Goal: Information Seeking & Learning: Learn about a topic

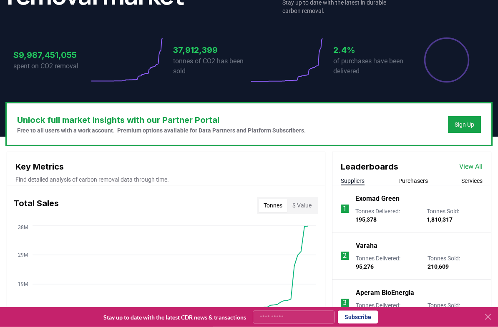
scroll to position [155, 0]
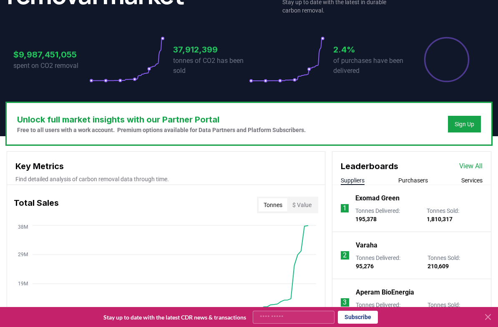
click at [472, 165] on link "View All" at bounding box center [470, 166] width 23 height 10
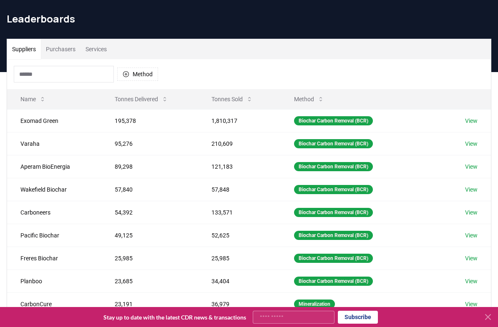
scroll to position [24, 0]
click at [65, 50] on button "Purchasers" at bounding box center [61, 50] width 40 height 20
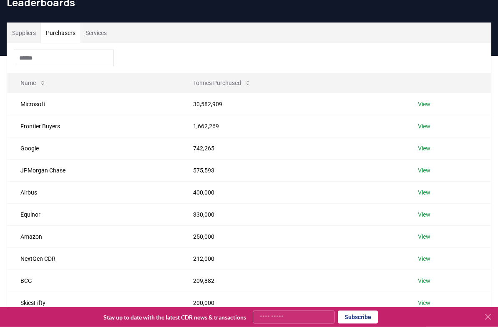
scroll to position [41, 0]
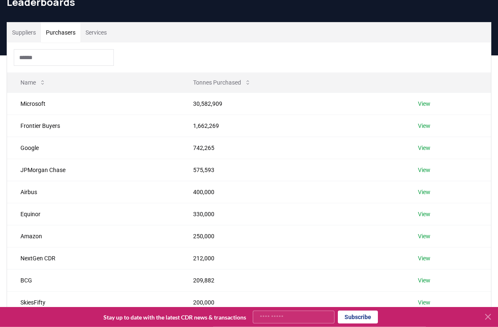
click at [426, 103] on link "View" at bounding box center [424, 104] width 13 height 8
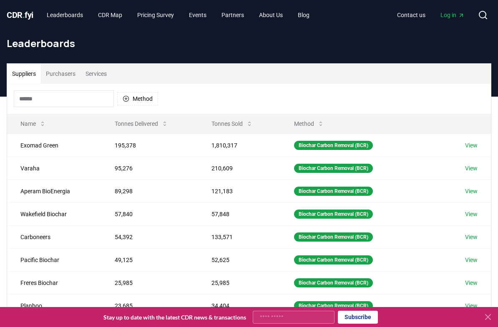
click at [67, 75] on button "Purchasers" at bounding box center [61, 74] width 40 height 20
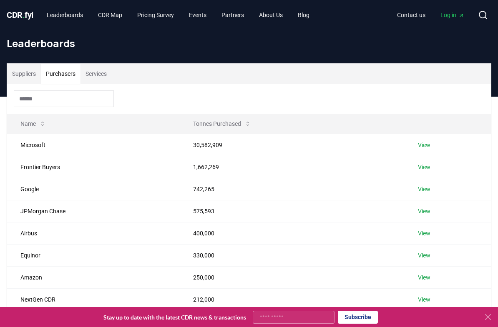
click at [30, 73] on button "Suppliers" at bounding box center [24, 74] width 34 height 20
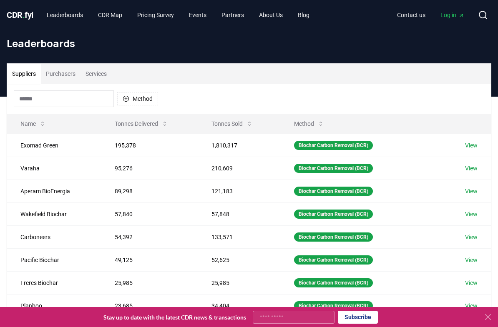
click at [478, 148] on link "View" at bounding box center [471, 145] width 13 height 8
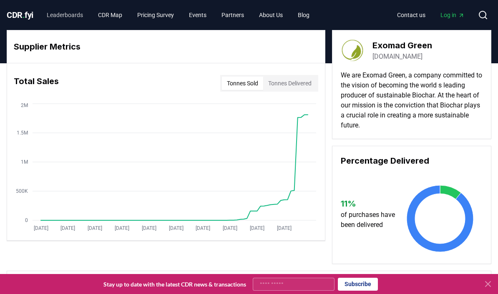
click at [75, 19] on link "Leaderboards" at bounding box center [65, 15] width 50 height 15
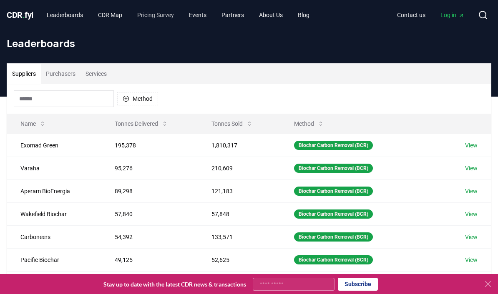
click at [171, 16] on link "Pricing Survey" at bounding box center [156, 15] width 50 height 15
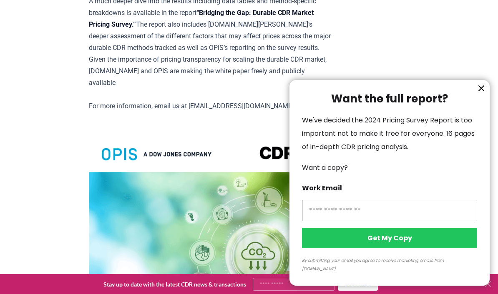
scroll to position [1757, 0]
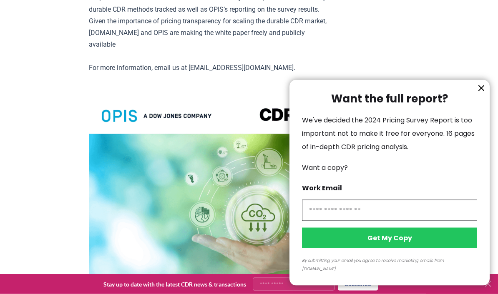
click at [481, 93] on icon "information" at bounding box center [481, 88] width 10 height 10
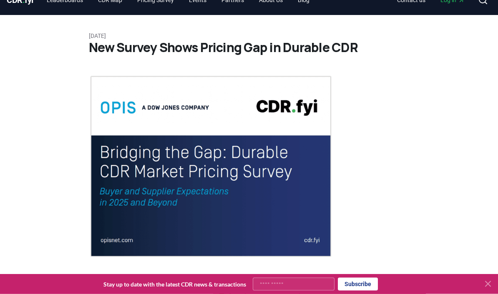
scroll to position [0, 0]
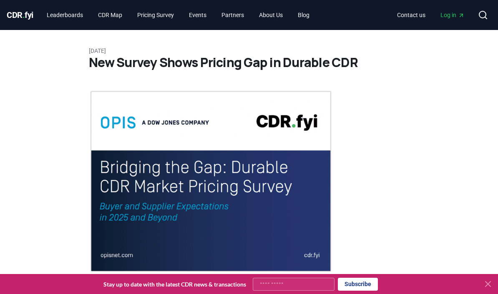
click at [487, 283] on icon at bounding box center [488, 284] width 5 height 5
